Goal: Find contact information: Find contact information

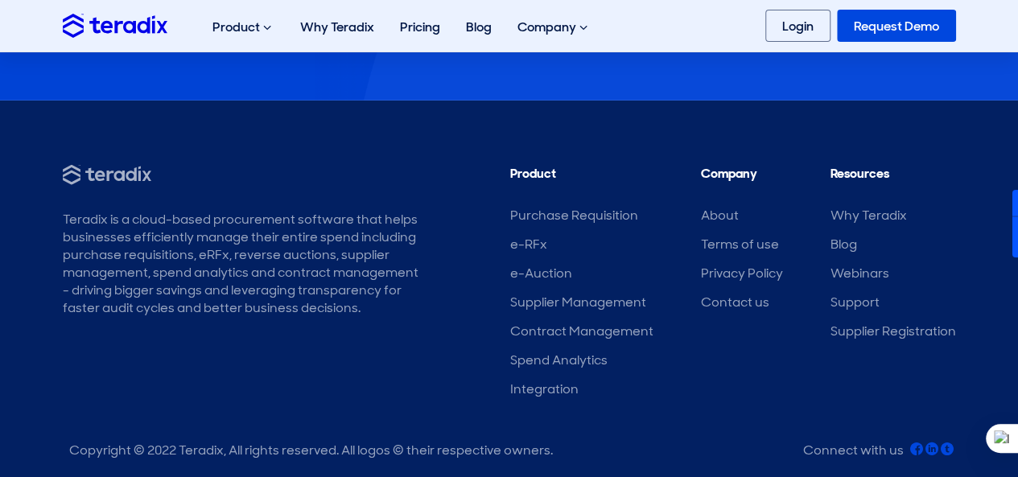
scroll to position [5052, 0]
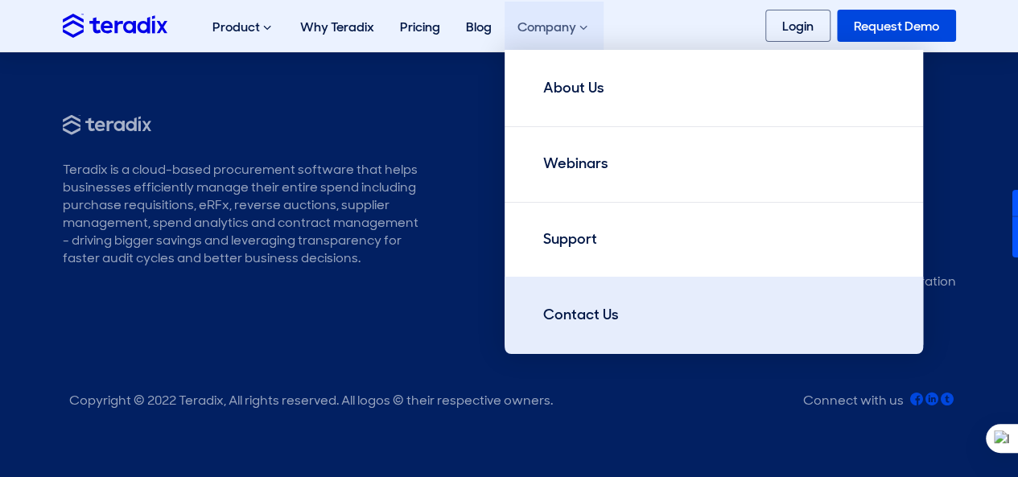
click at [594, 320] on div "Contact Us" at bounding box center [581, 315] width 76 height 22
